Goal: Information Seeking & Learning: Learn about a topic

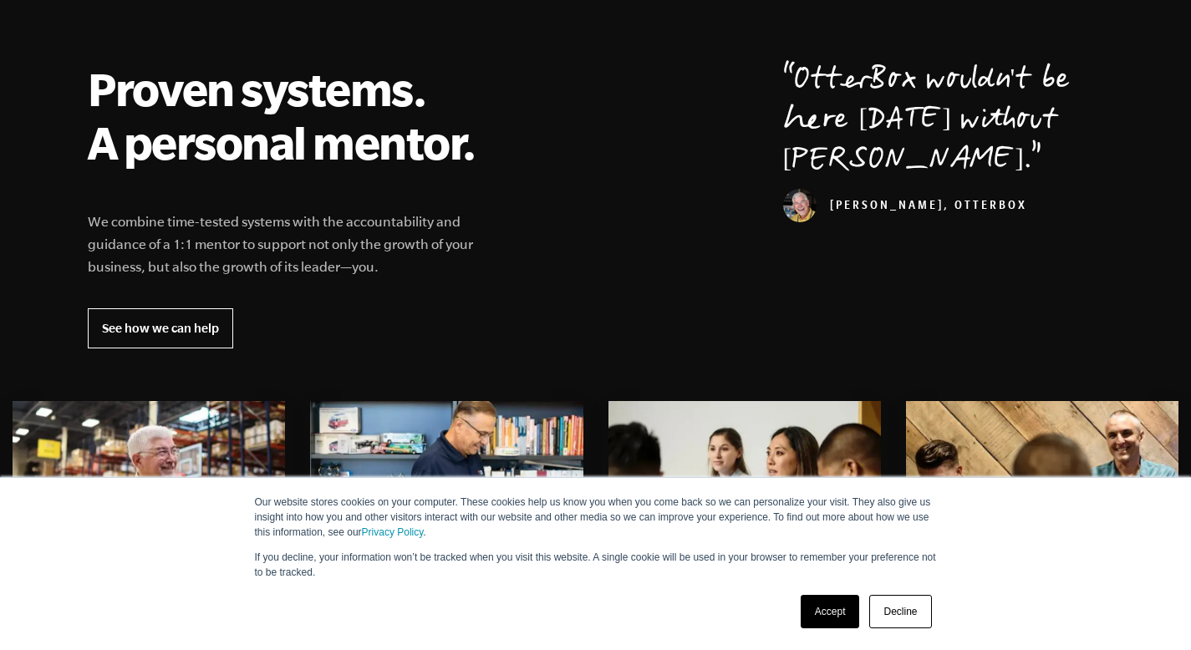
click at [841, 613] on link "Accept" at bounding box center [829, 611] width 59 height 33
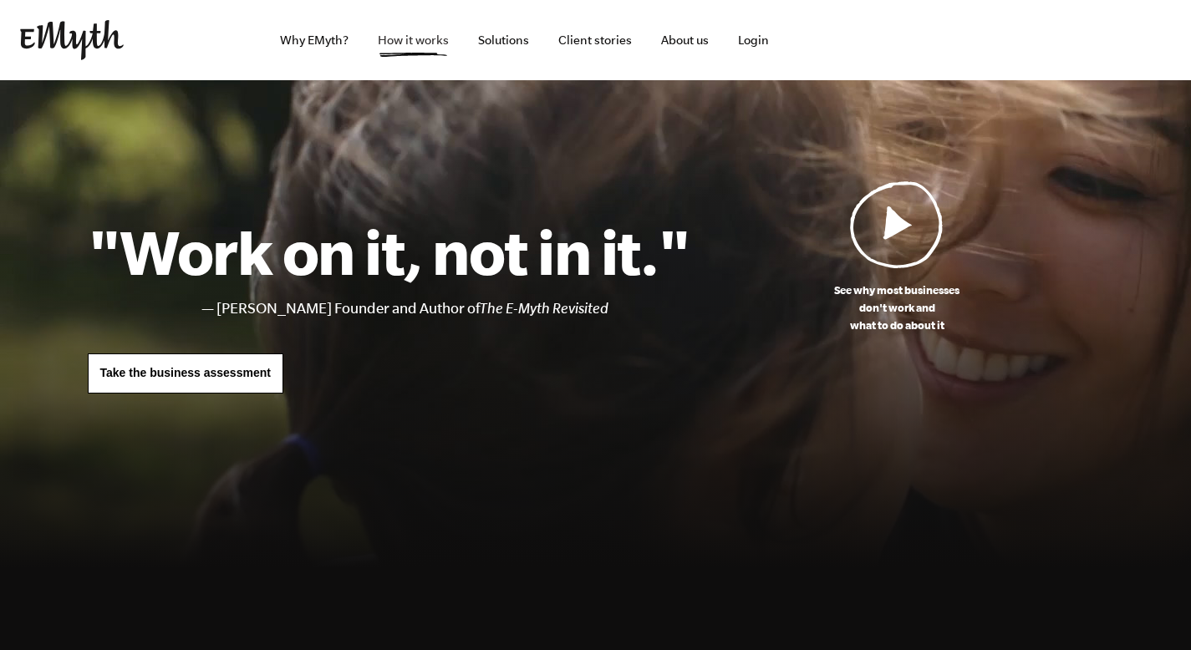
click at [442, 48] on link "How it works" at bounding box center [413, 40] width 98 height 80
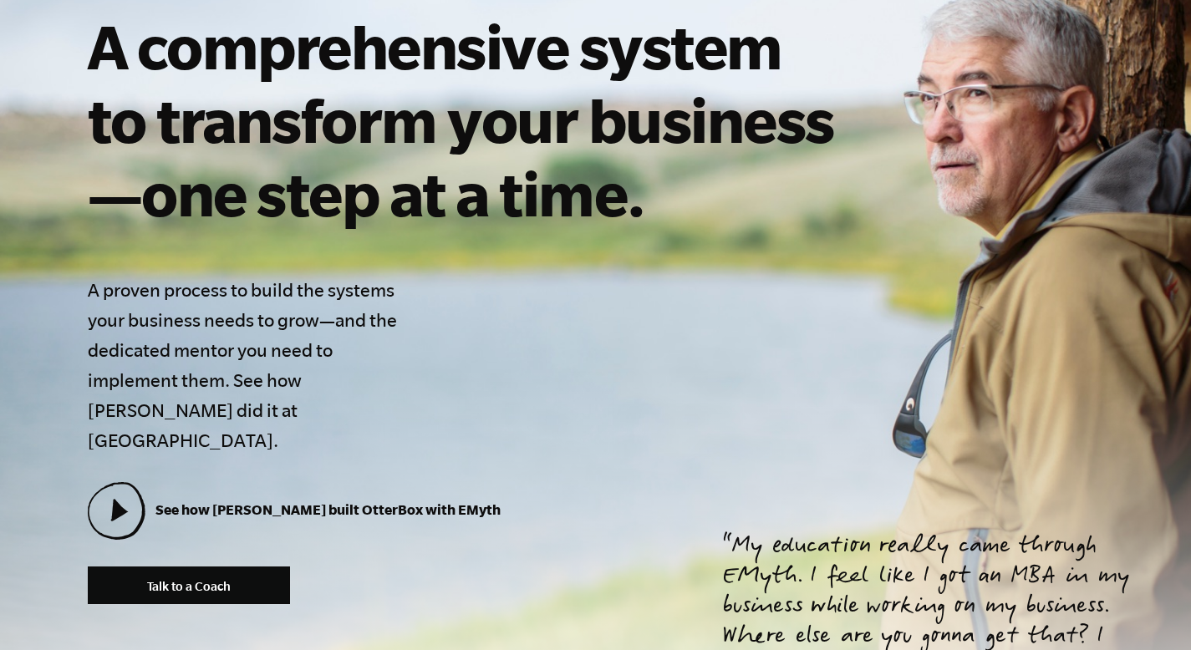
scroll to position [272, 0]
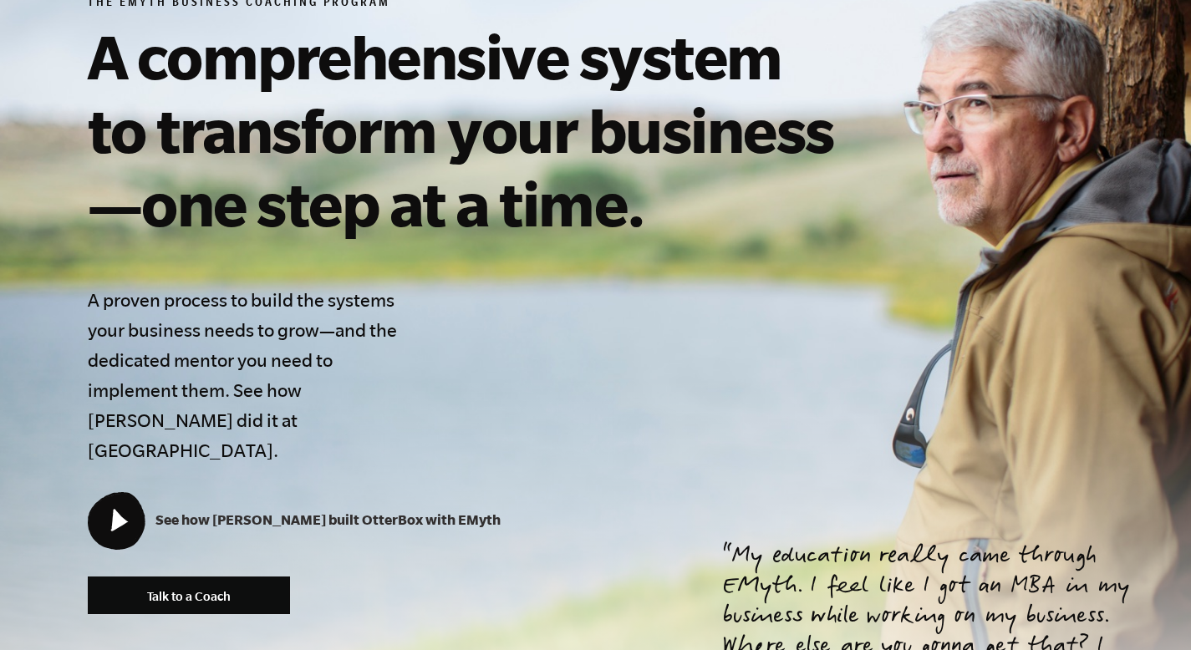
click at [115, 493] on icon at bounding box center [116, 520] width 54 height 54
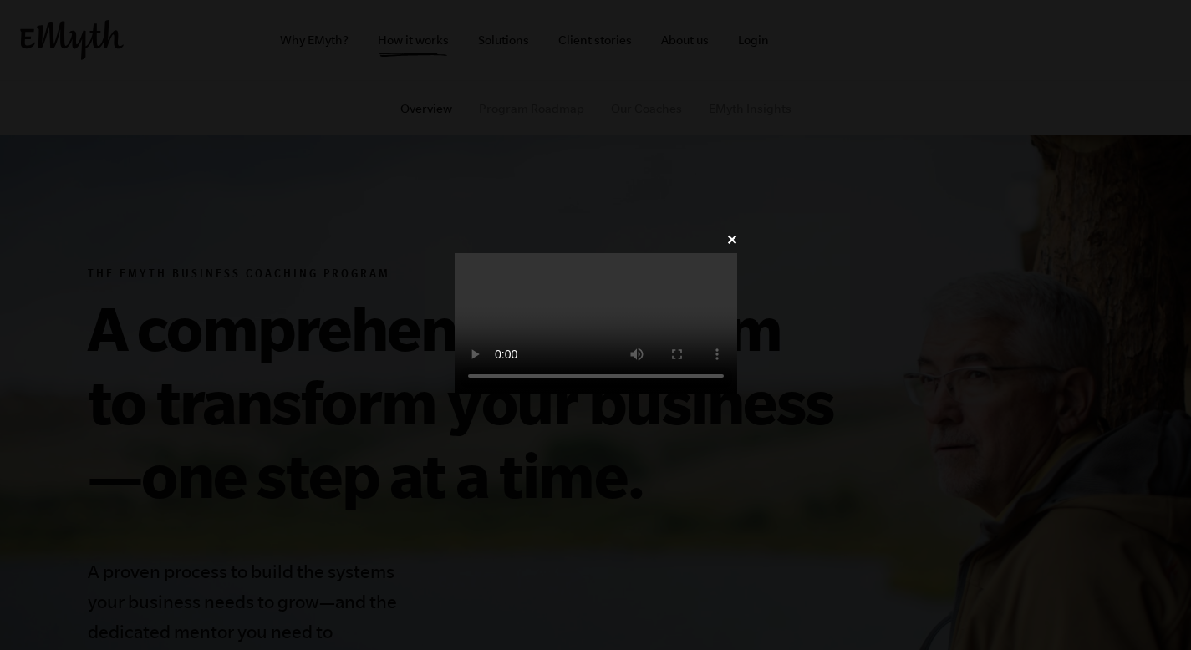
scroll to position [272, 0]
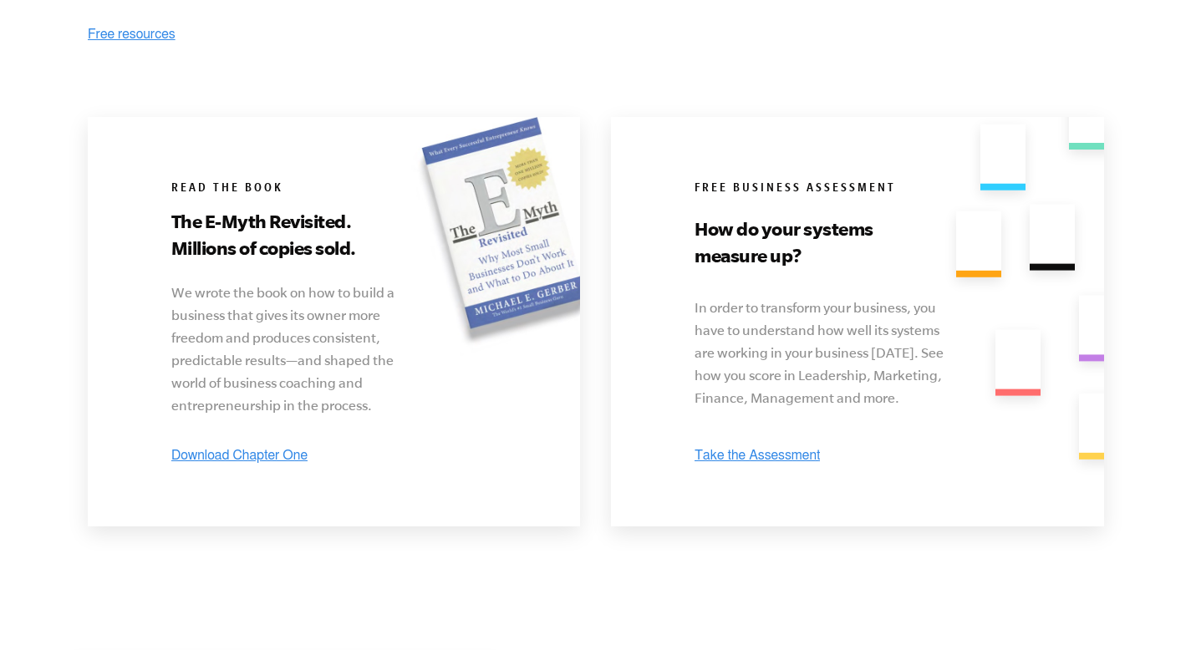
scroll to position [3115, 0]
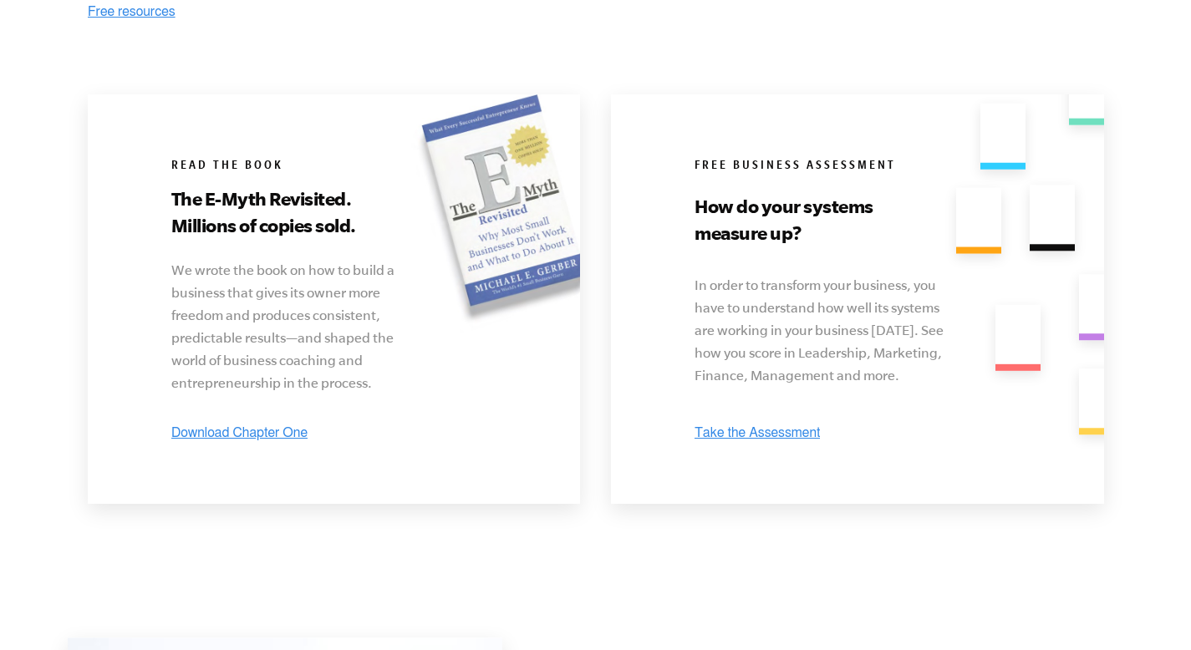
click at [749, 427] on img at bounding box center [756, 432] width 125 height 16
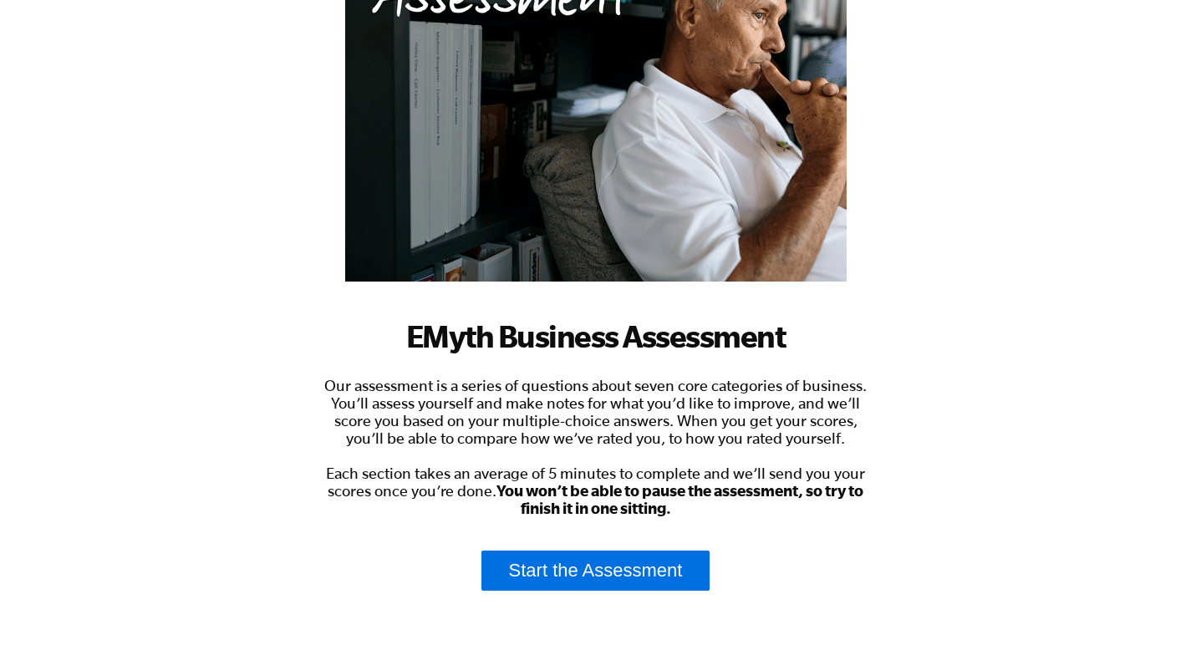
scroll to position [342, 0]
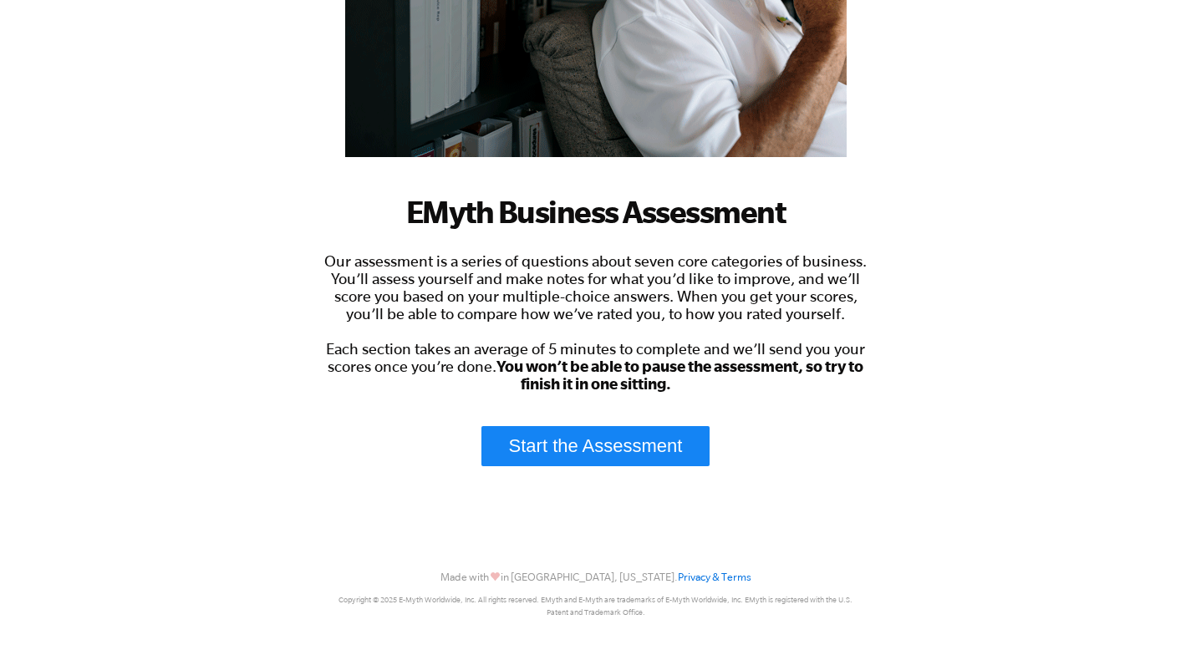
click at [565, 443] on link "Start the Assessment" at bounding box center [595, 446] width 229 height 40
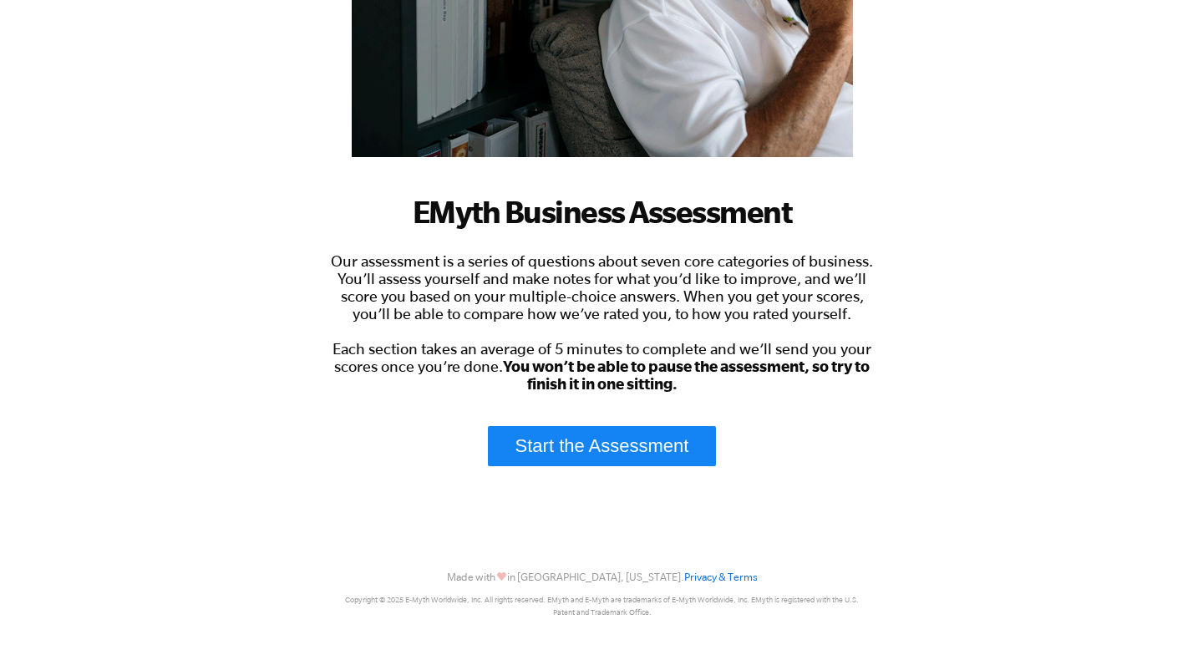
scroll to position [0, 0]
